Goal: Information Seeking & Learning: Learn about a topic

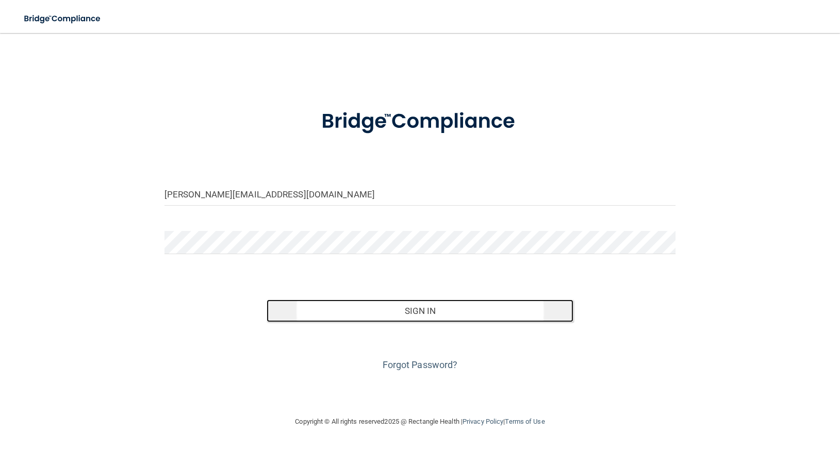
click at [424, 308] on button "Sign In" at bounding box center [419, 310] width 307 height 23
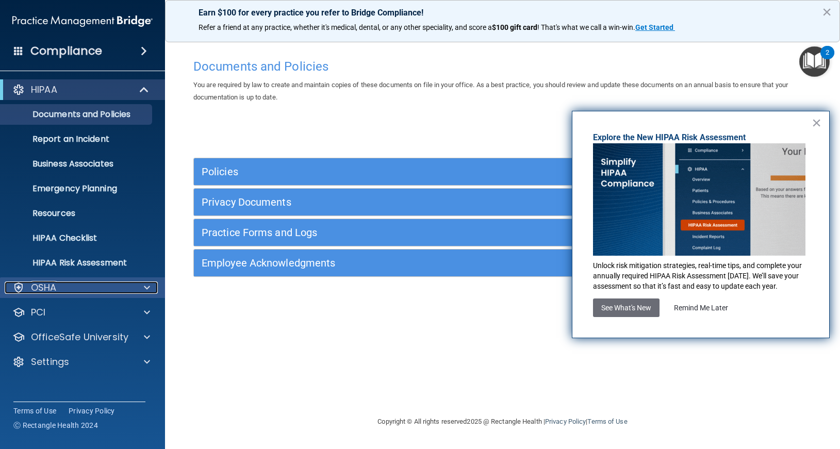
click at [140, 283] on div at bounding box center [145, 287] width 26 height 12
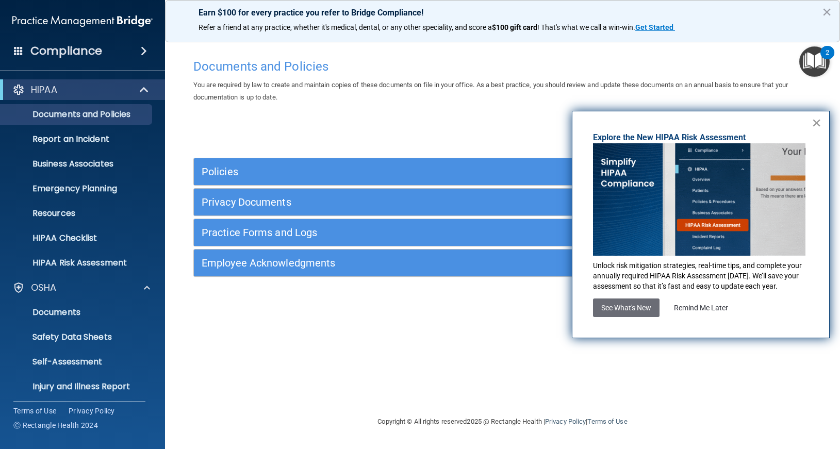
click at [816, 123] on button "×" at bounding box center [816, 122] width 10 height 16
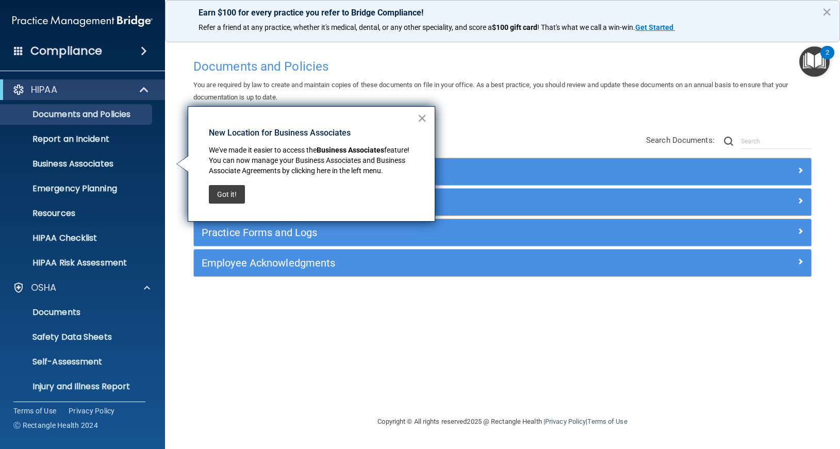
click at [421, 118] on button "×" at bounding box center [422, 118] width 10 height 16
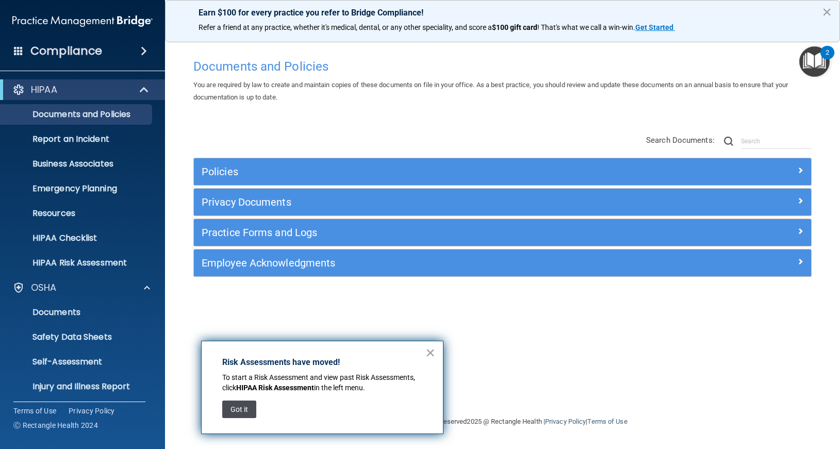
click at [243, 408] on button "Got it" at bounding box center [239, 409] width 34 height 18
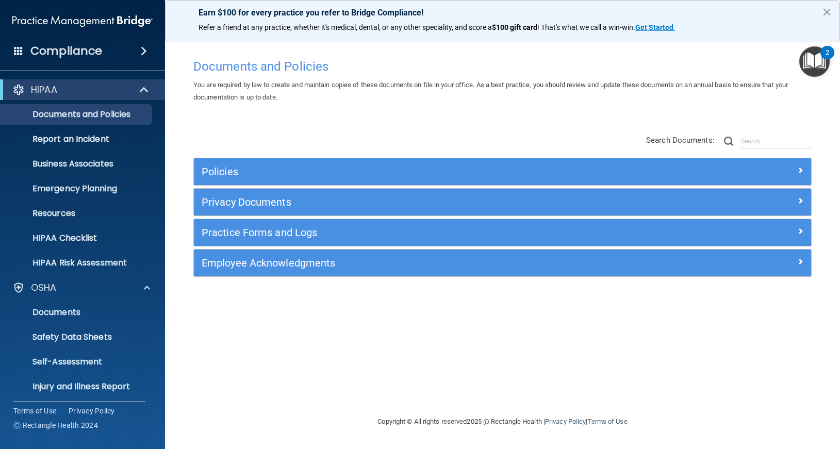
click at [810, 58] on img "Open Resource Center, 2 new notifications" at bounding box center [814, 61] width 30 height 30
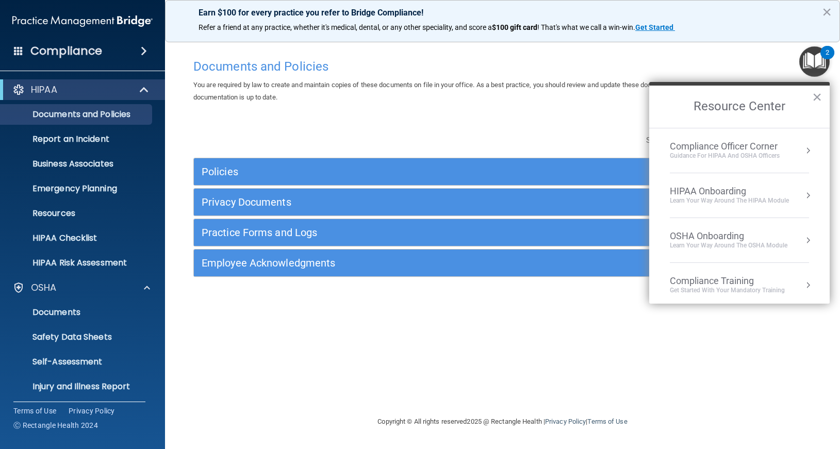
click at [735, 236] on div "OSHA Onboarding" at bounding box center [729, 235] width 118 height 11
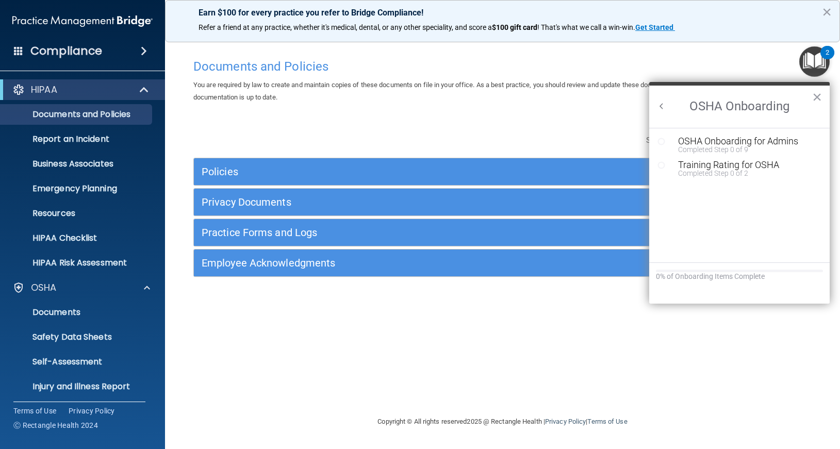
click at [367, 377] on div "Documents and Policies You are required by law to create and maintain copies of…" at bounding box center [502, 235] width 633 height 362
click at [811, 99] on h2 "OSHA Onboarding" at bounding box center [739, 107] width 180 height 42
click at [817, 94] on button "×" at bounding box center [817, 97] width 10 height 16
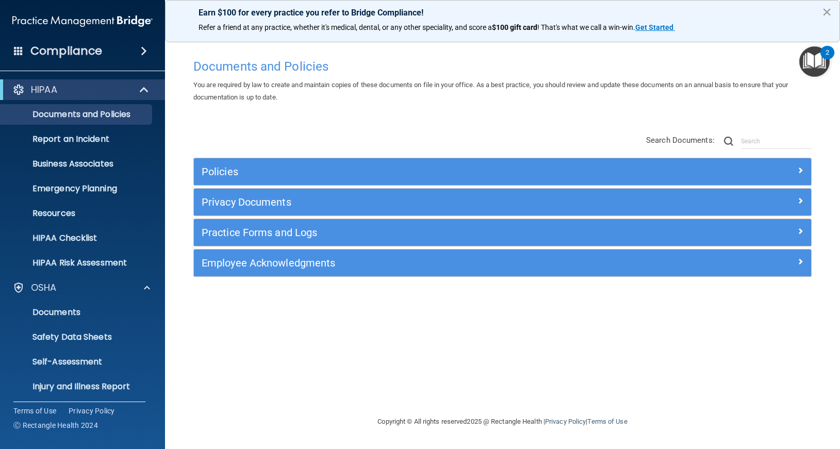
click at [823, 11] on button "×" at bounding box center [827, 12] width 10 height 16
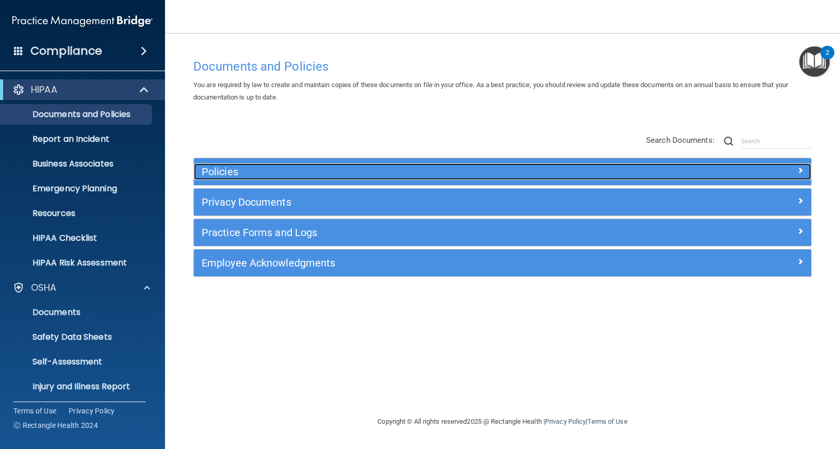
click at [802, 169] on span at bounding box center [800, 170] width 6 height 12
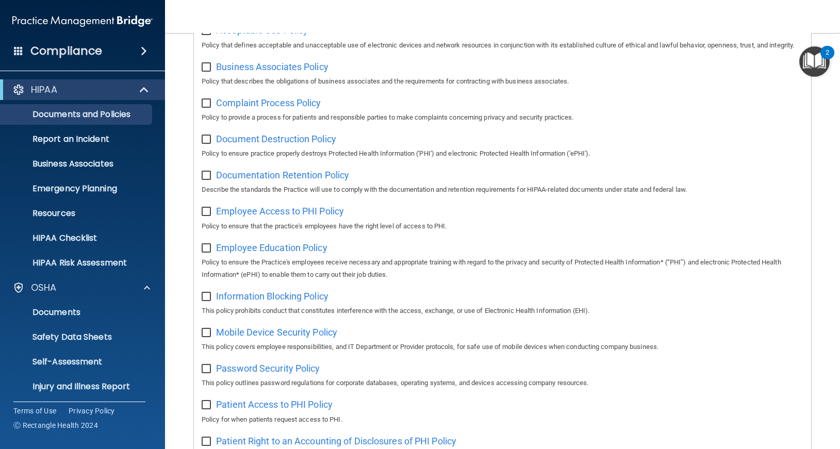
scroll to position [186, 0]
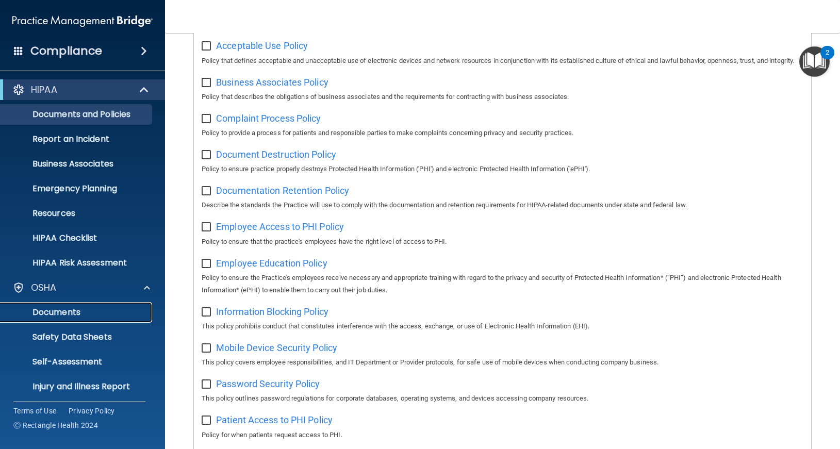
click at [70, 309] on p "Documents" at bounding box center [77, 312] width 141 height 10
